Goal: Information Seeking & Learning: Learn about a topic

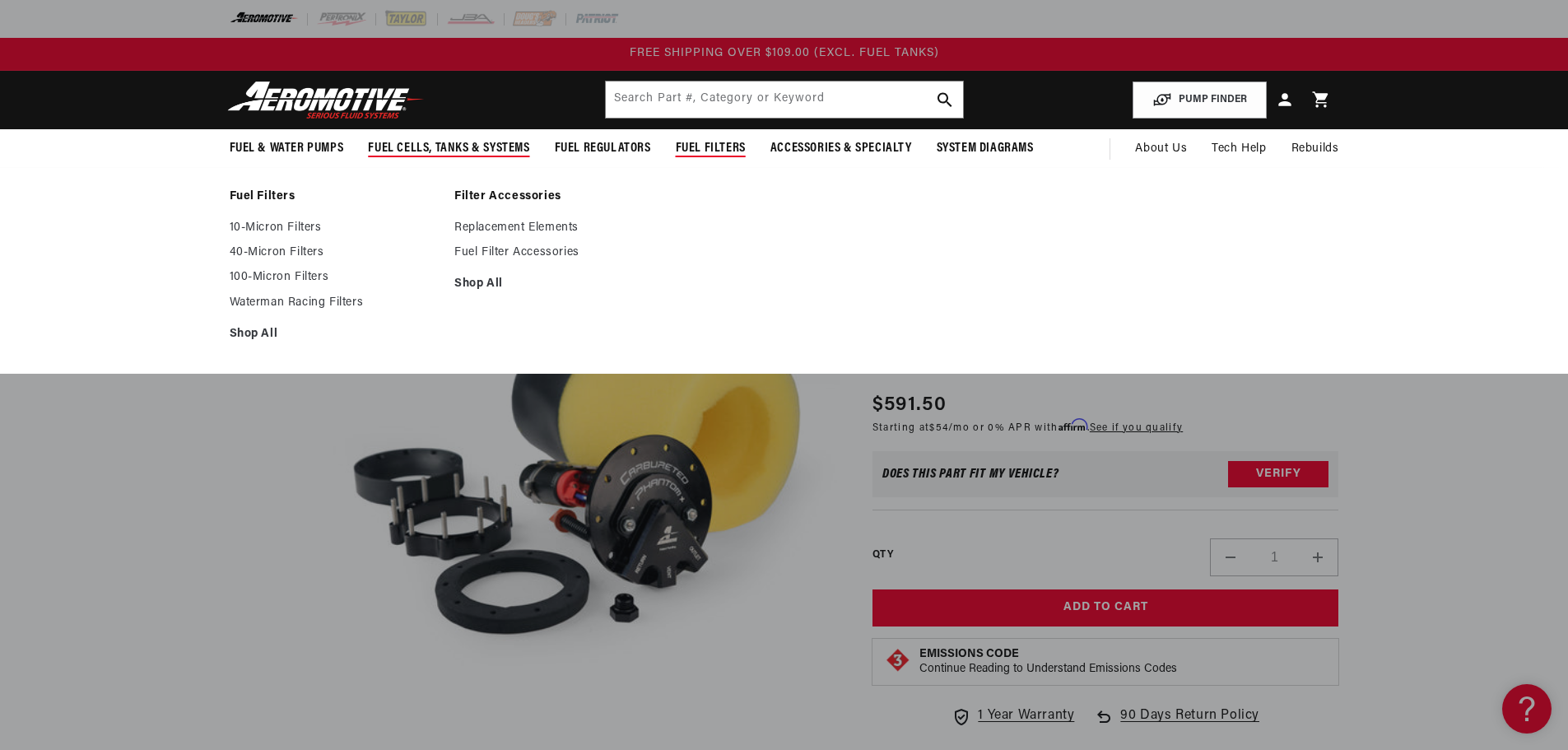
scroll to position [1, 0]
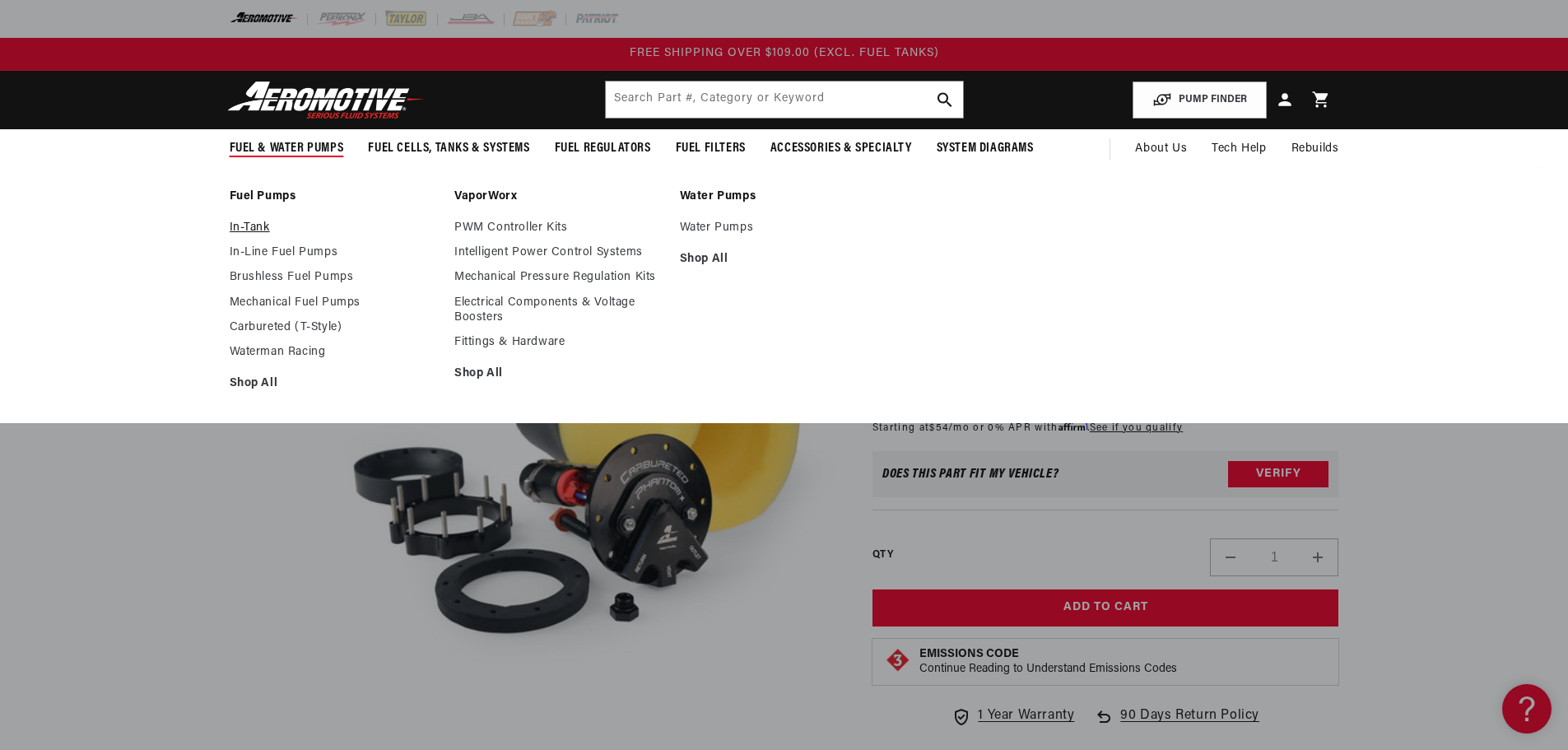
click at [259, 224] on link "In-Tank" at bounding box center [334, 228] width 209 height 15
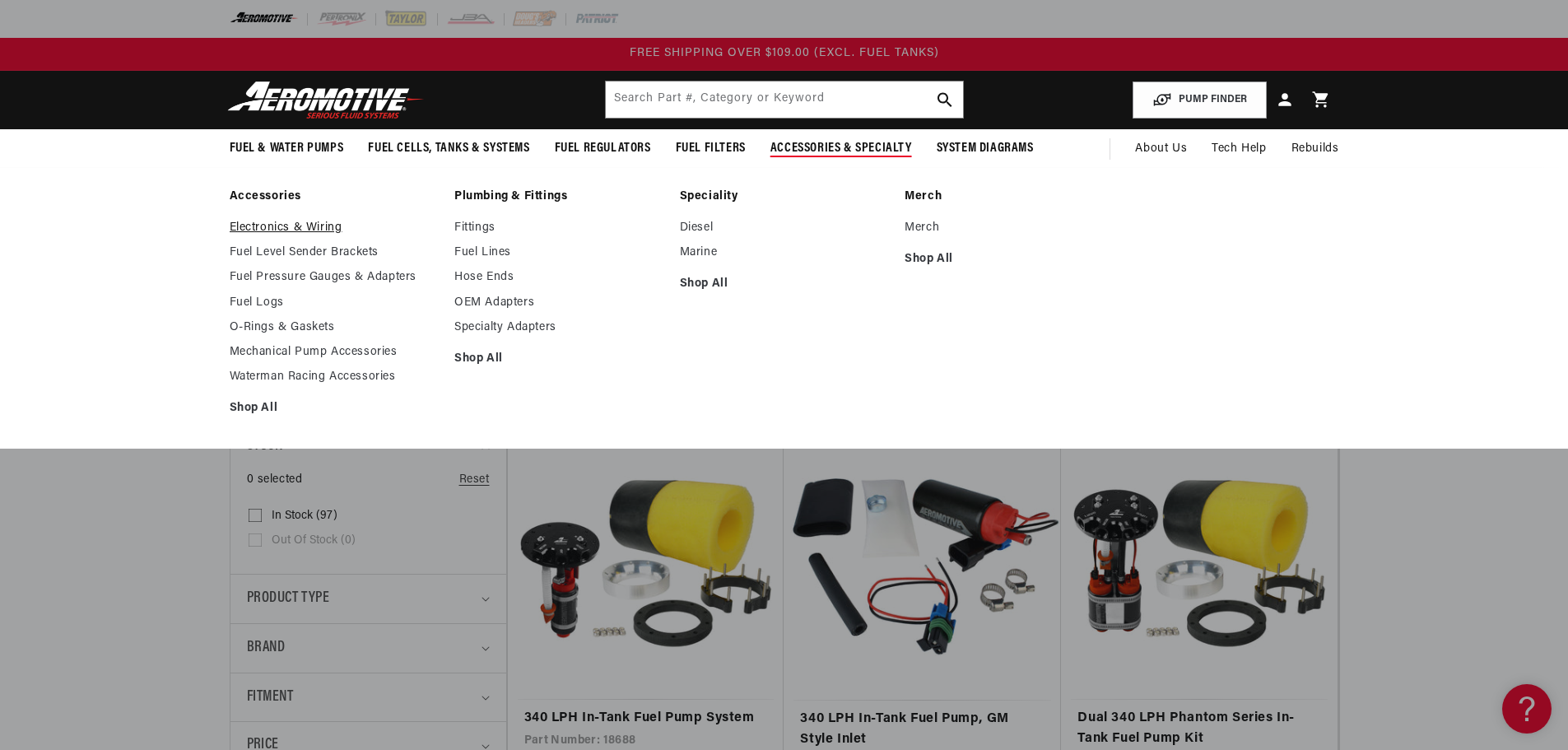
click at [307, 224] on link "Electronics & Wiring" at bounding box center [334, 228] width 209 height 15
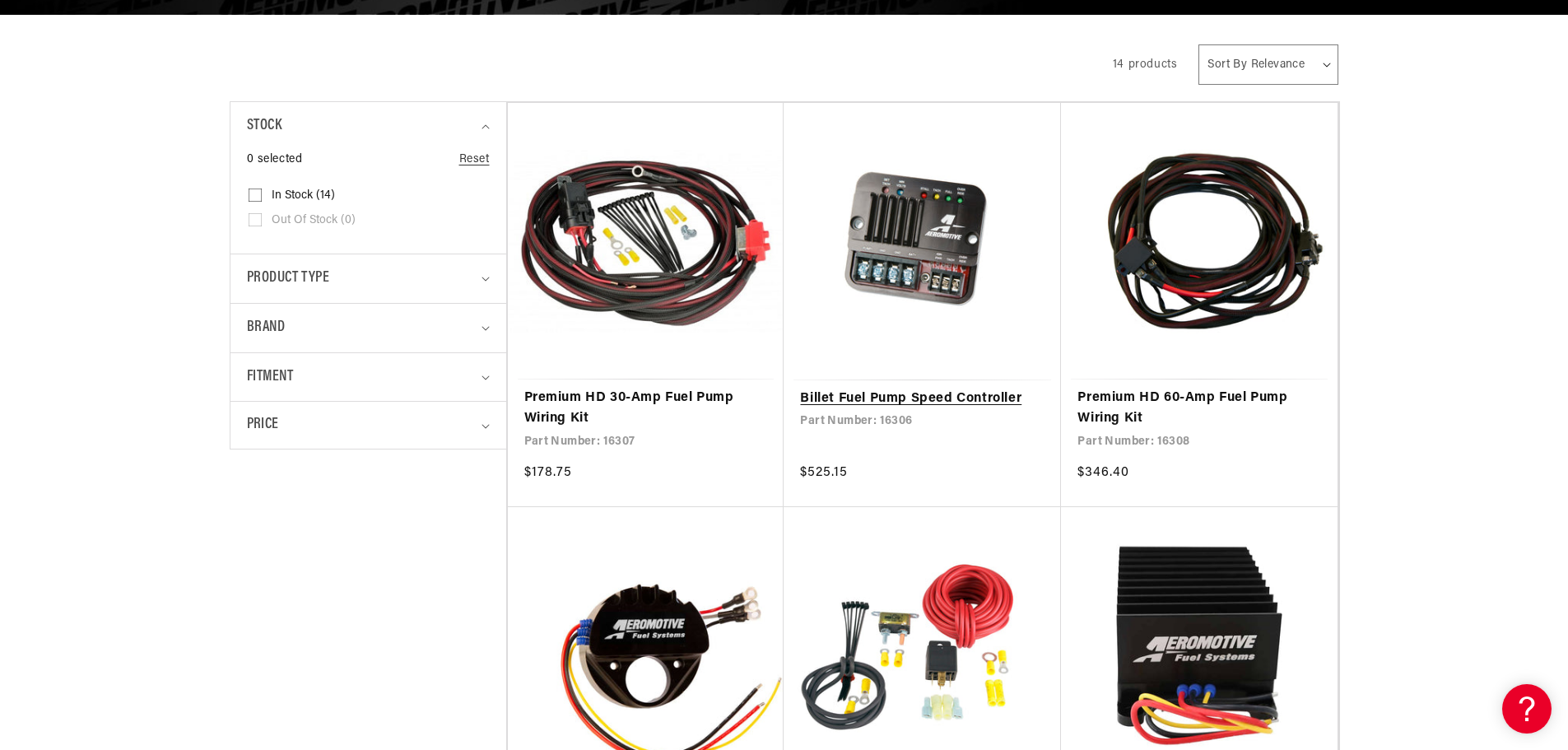
scroll to position [329, 0]
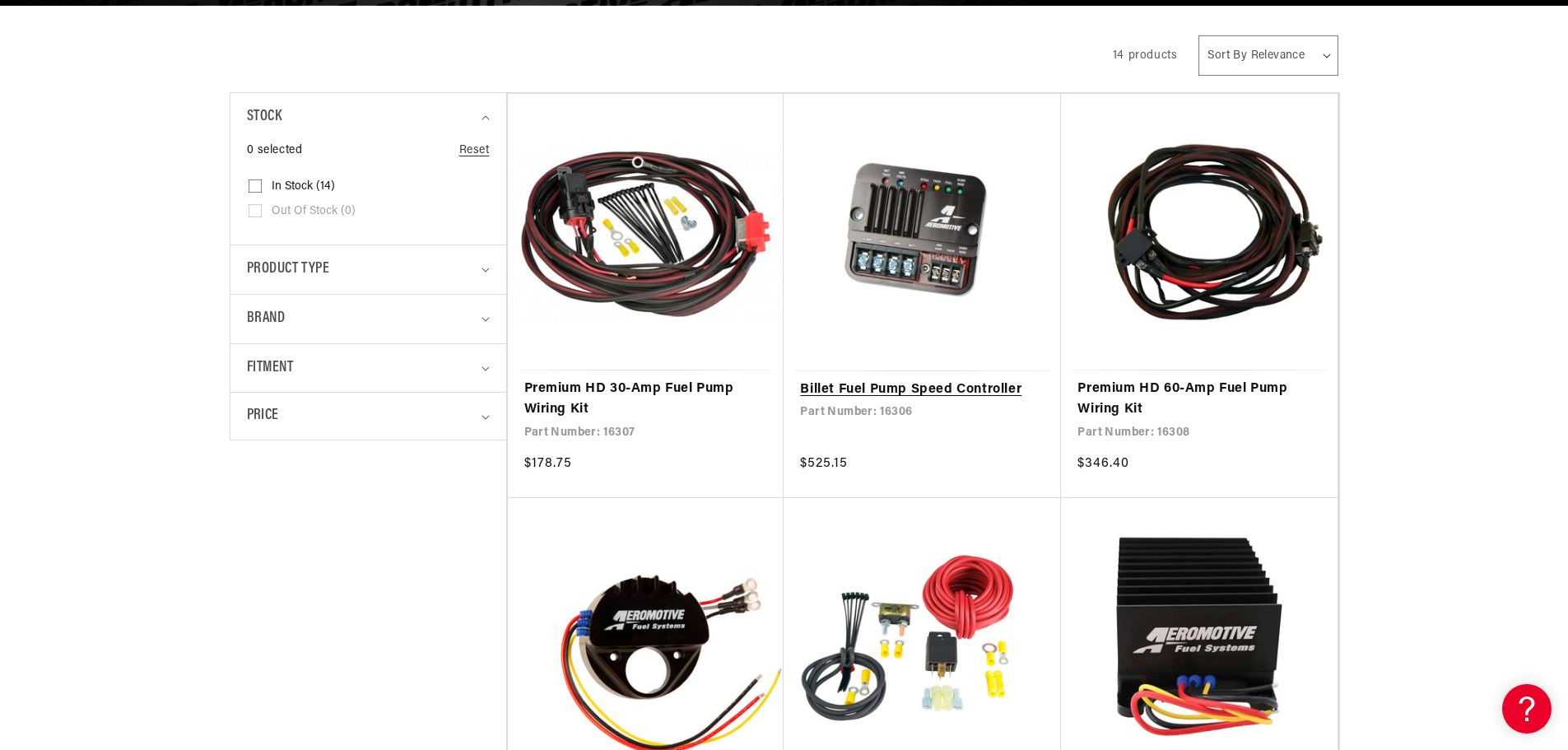
click at [986, 388] on link "Billet Fuel Pump Speed Controller" at bounding box center [922, 390] width 245 height 22
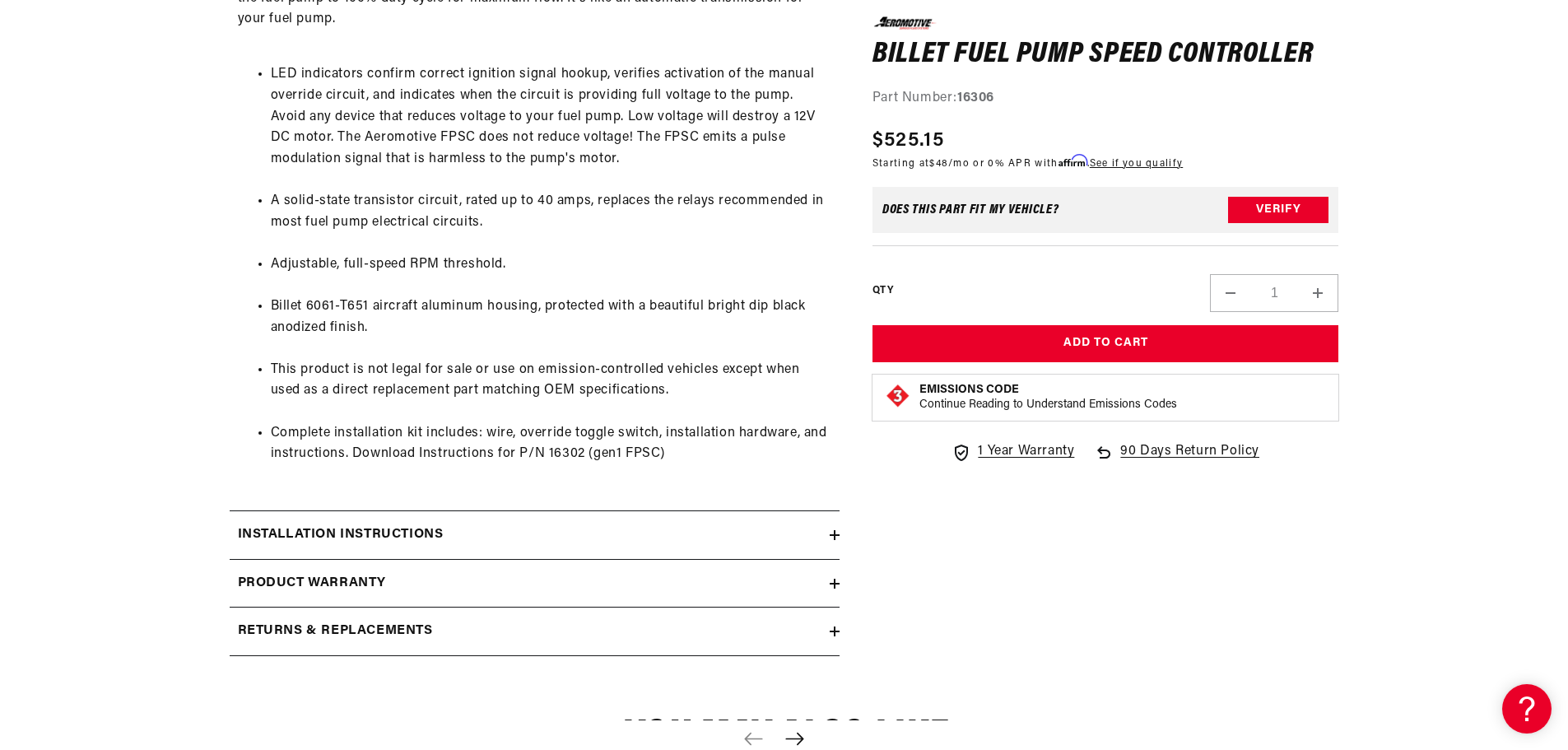
scroll to position [1070, 0]
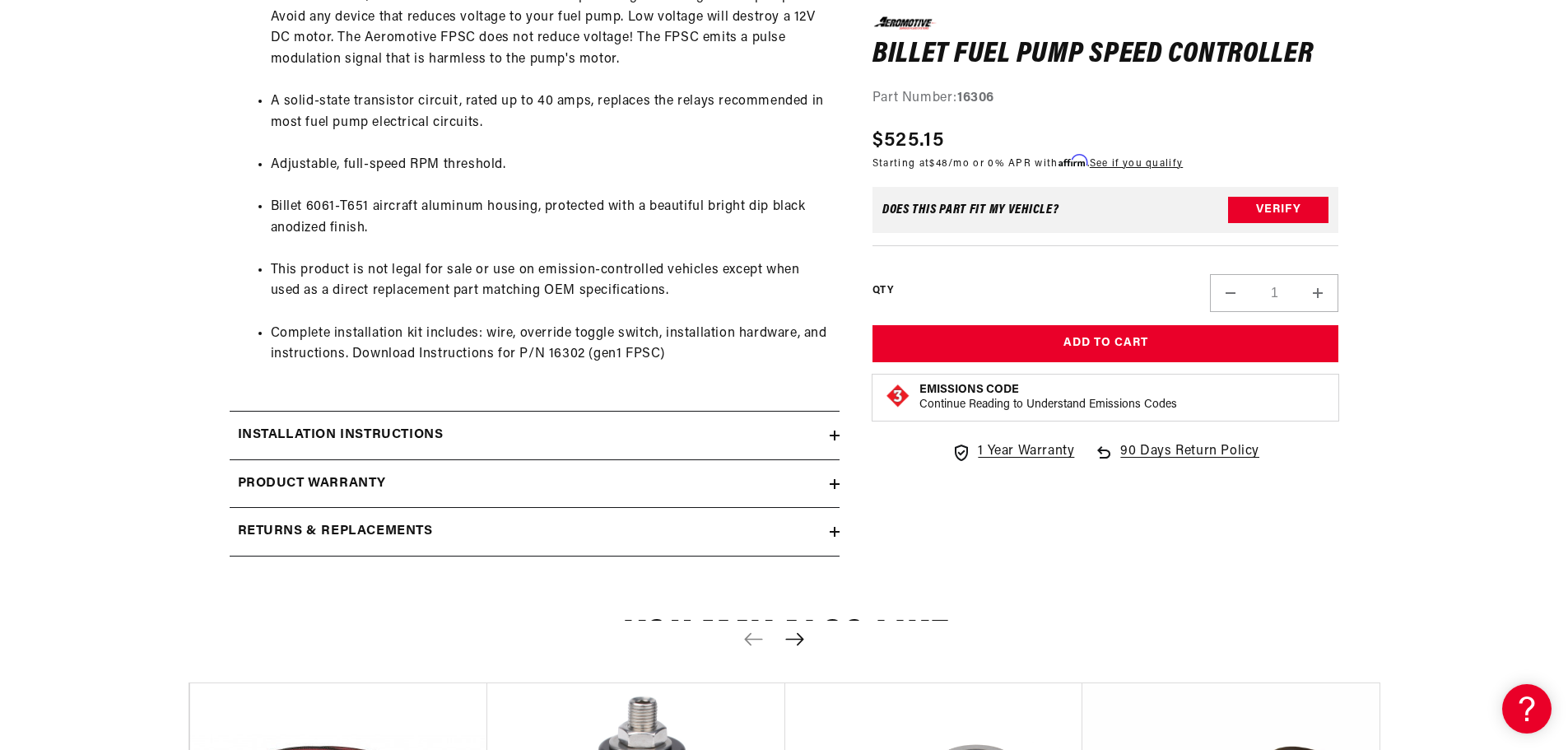
click at [500, 433] on div "Installation Instructions" at bounding box center [530, 435] width 600 height 22
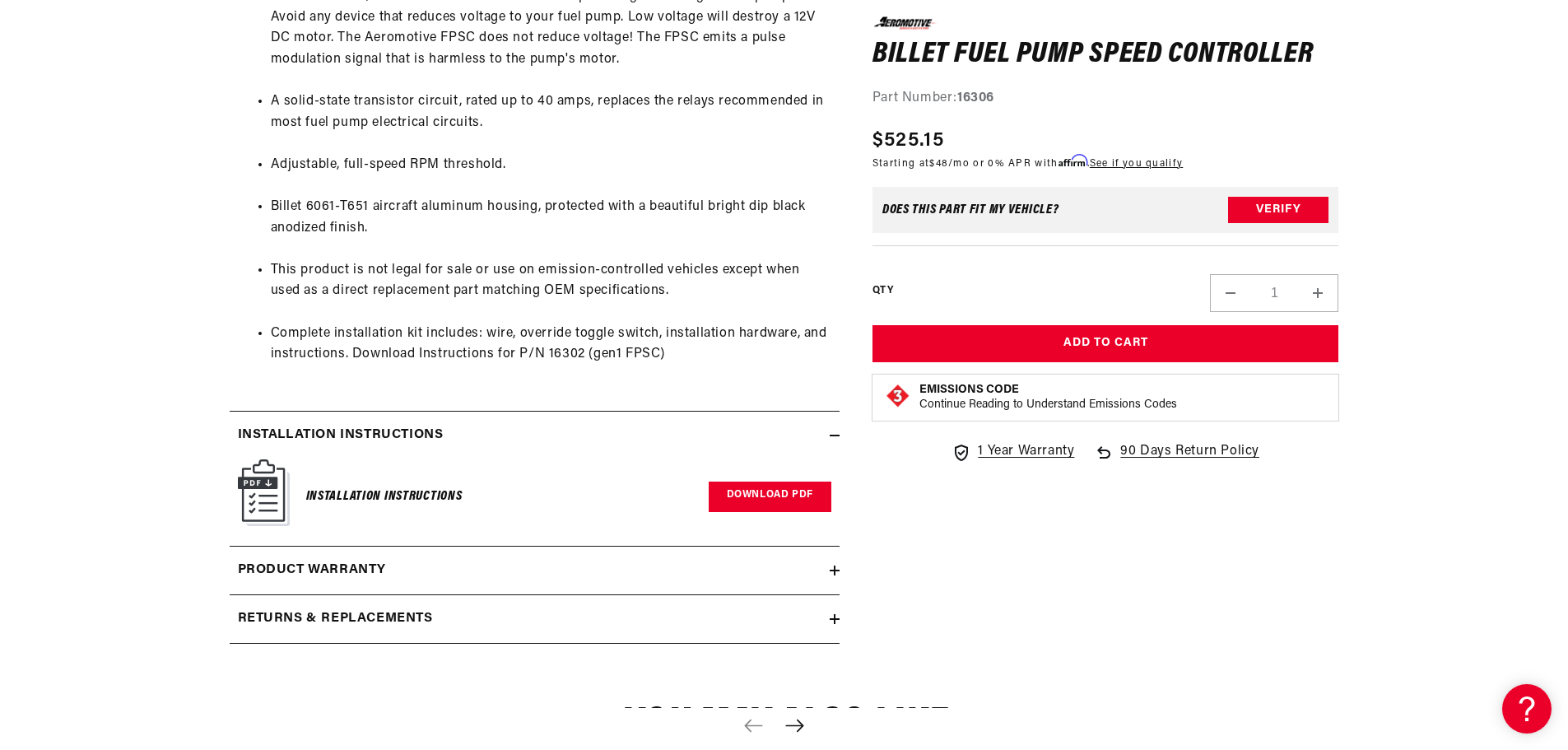
click at [762, 496] on link "Download PDF" at bounding box center [770, 497] width 122 height 31
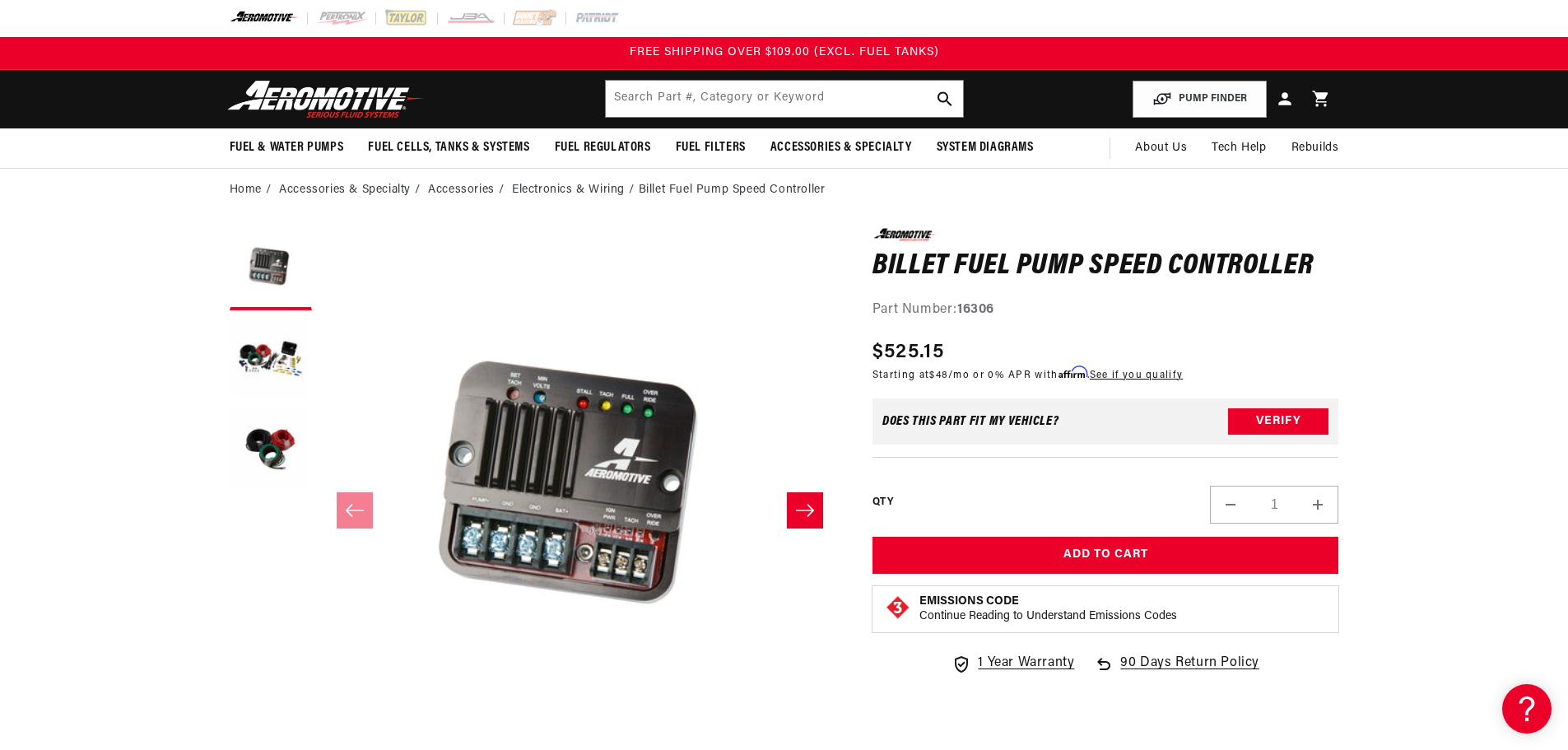
scroll to position [0, 0]
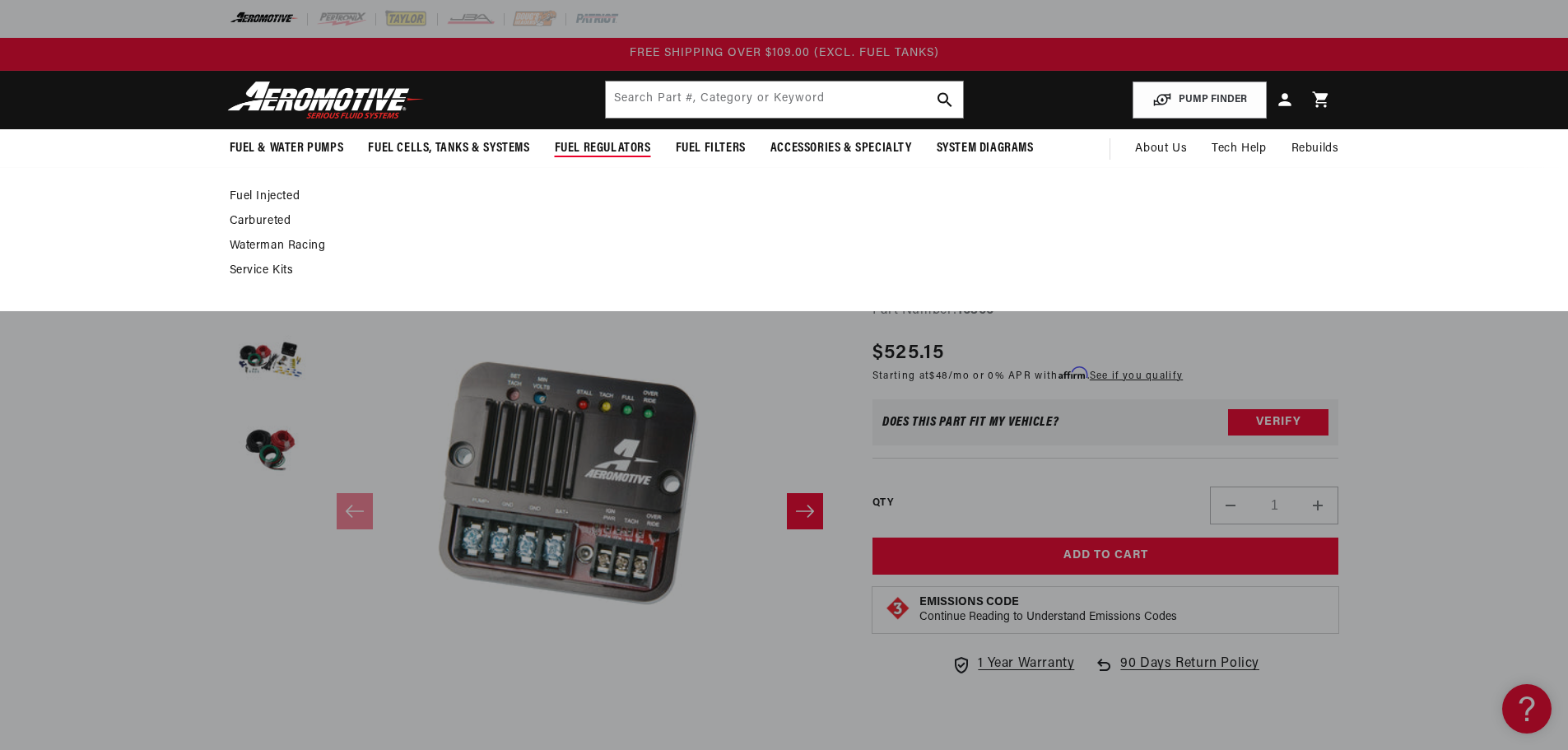
click at [281, 196] on link "Fuel Injected" at bounding box center [775, 197] width 1093 height 15
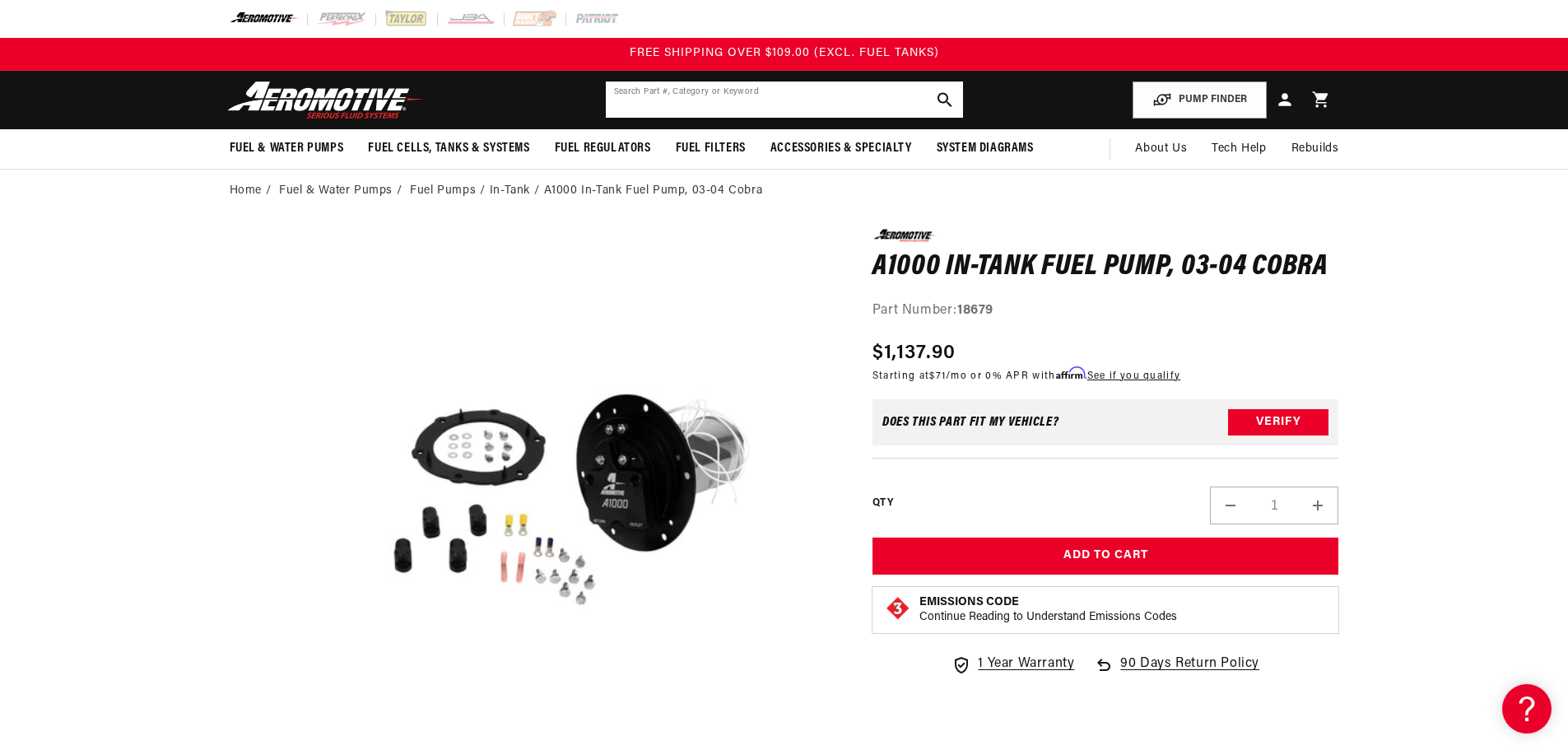
click at [856, 104] on input "text" at bounding box center [784, 100] width 357 height 36
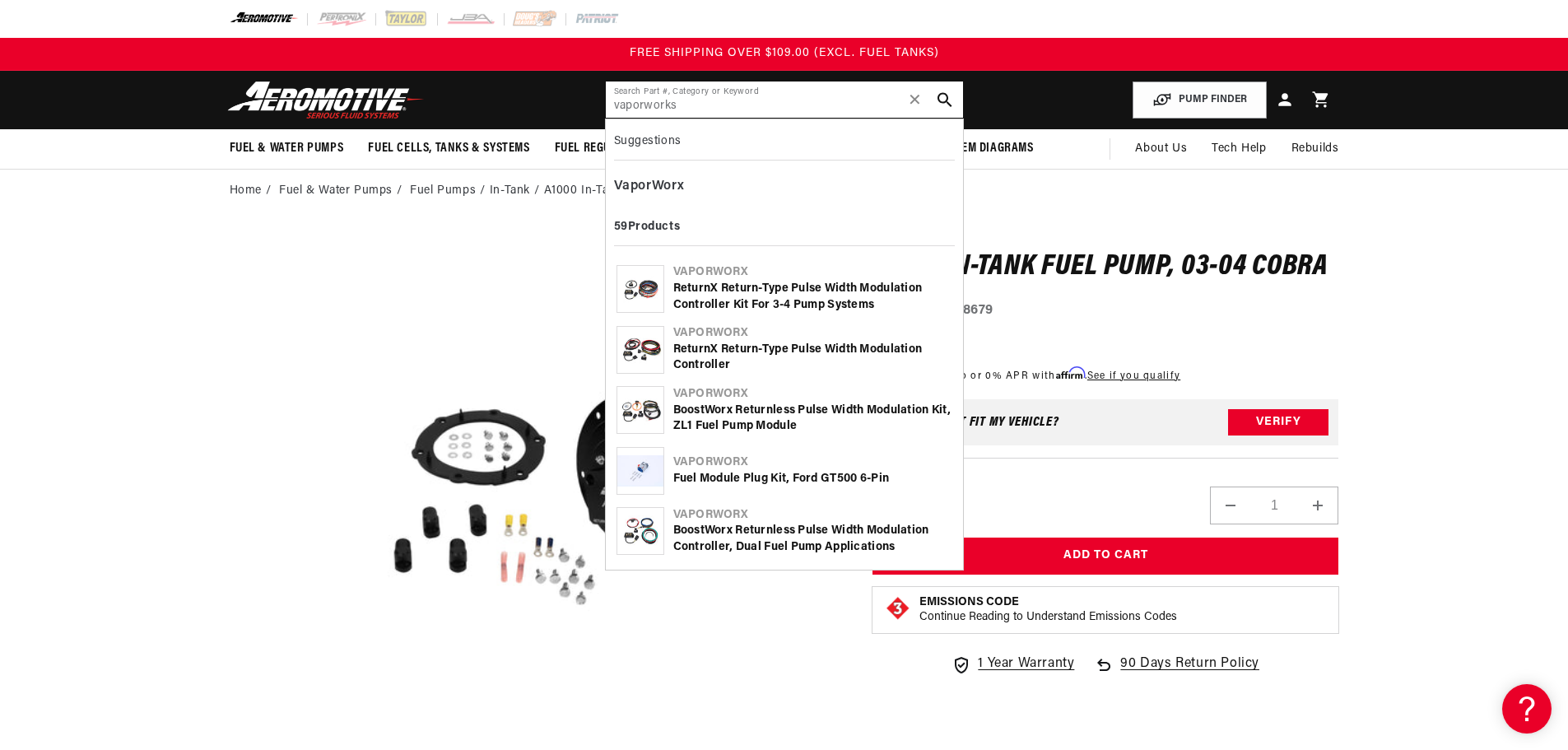
type input "vaporworks"
click at [837, 342] on div "ReturnX Return-Type Pulse Width Modulation Controller" at bounding box center [813, 357] width 279 height 32
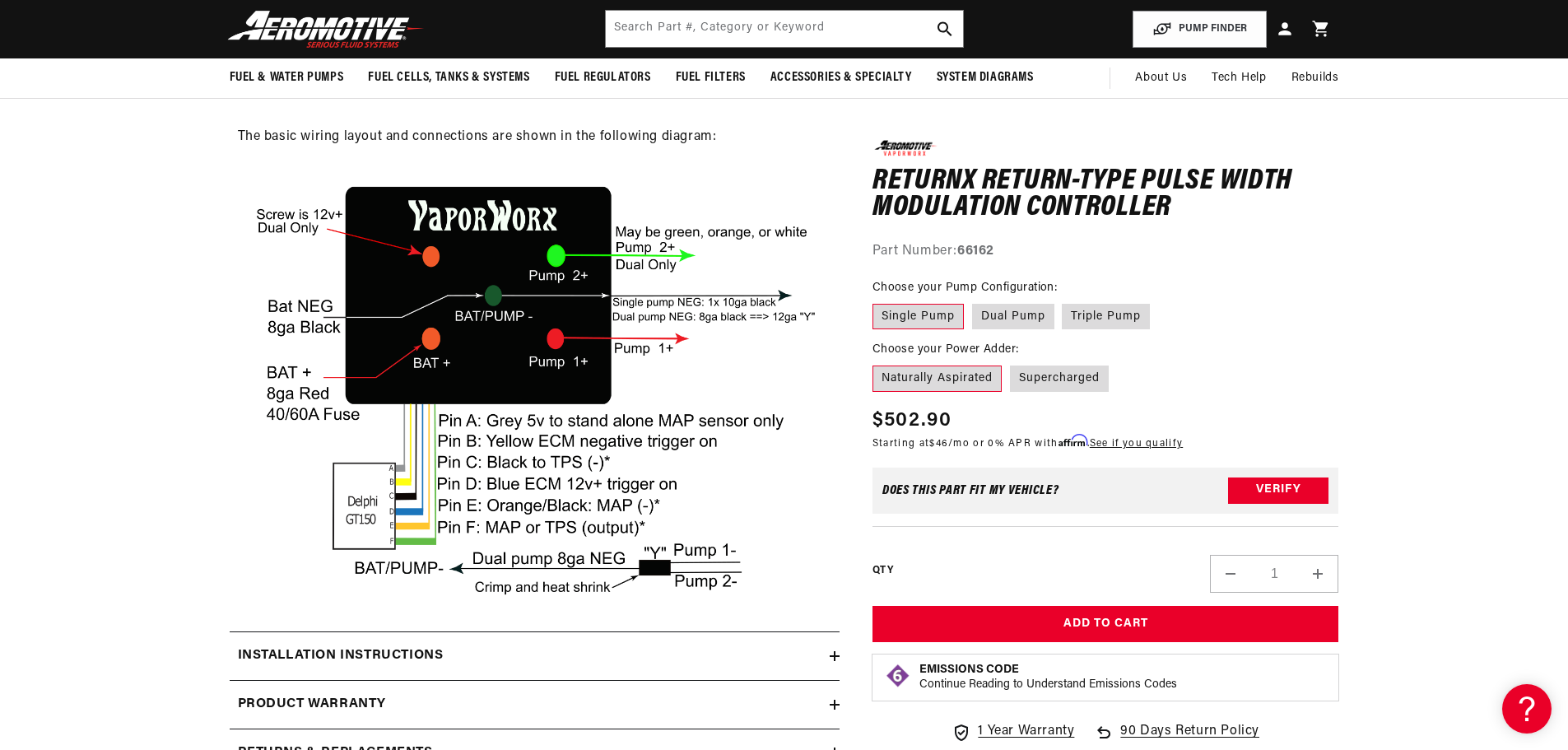
scroll to position [2635, 0]
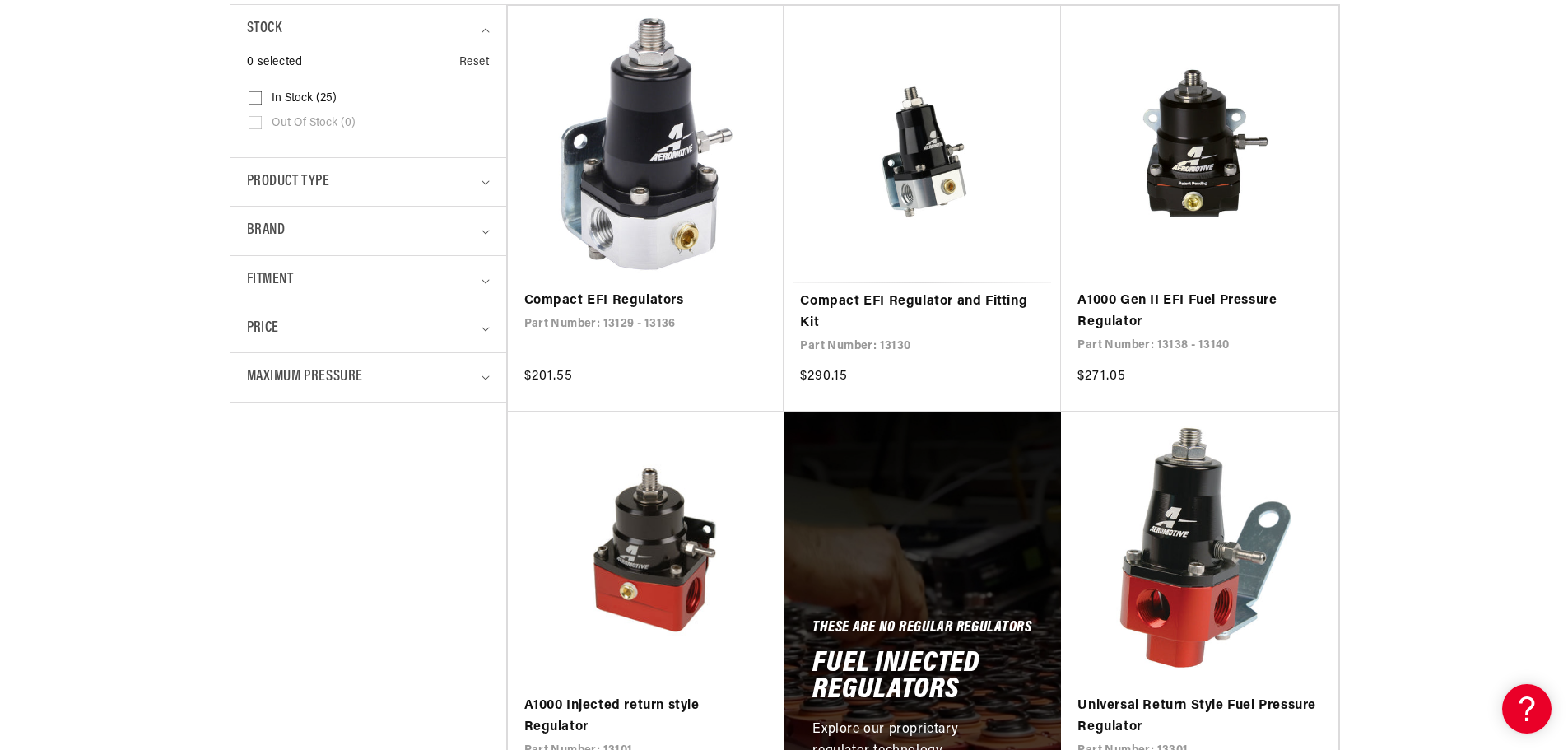
scroll to position [494, 0]
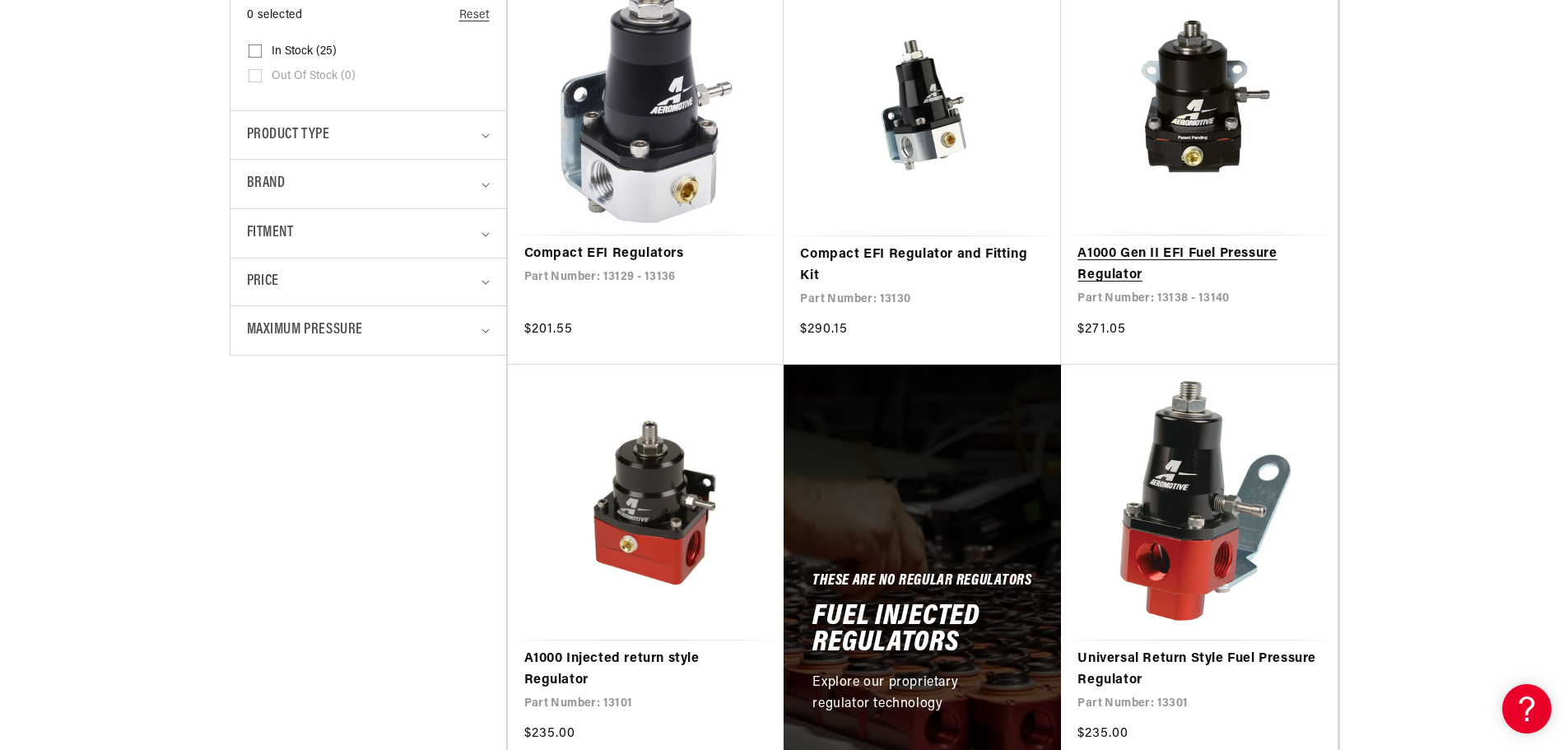
click at [1103, 251] on link "A1000 Gen II EFI Fuel Pressure Regulator" at bounding box center [1199, 265] width 244 height 42
